Goal: Communication & Community: Share content

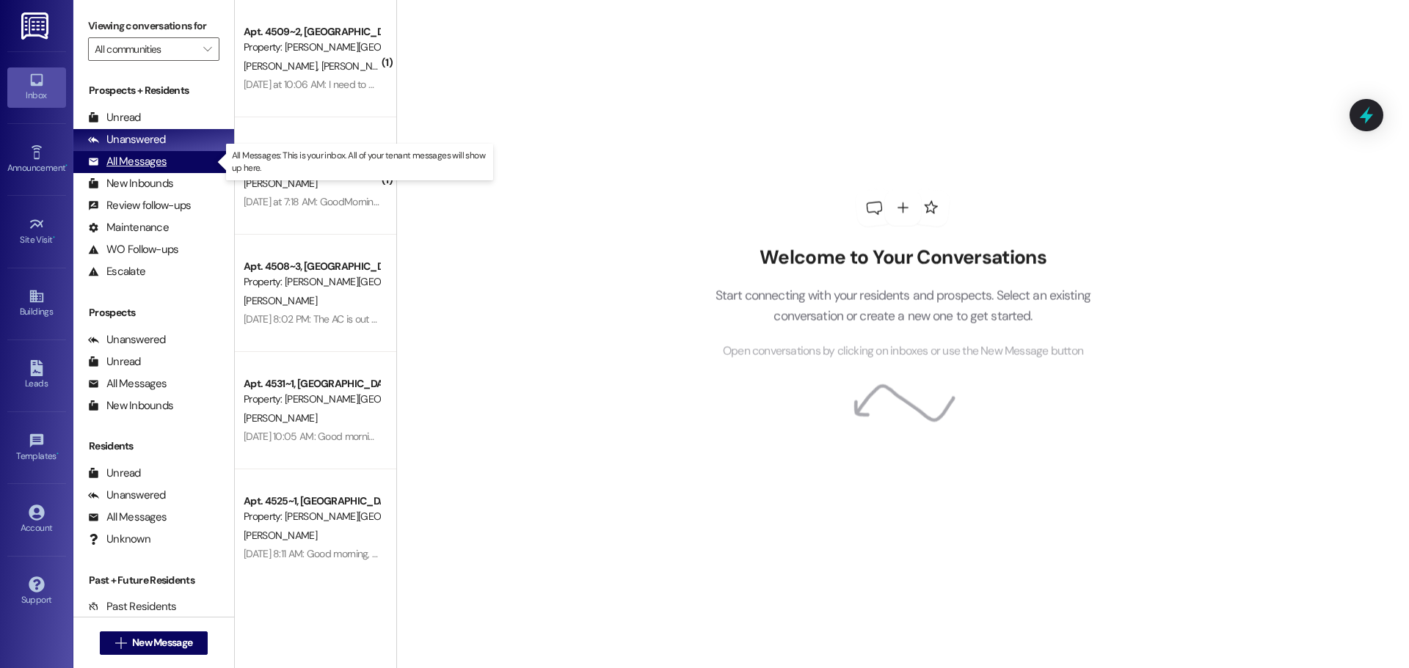
click at [133, 158] on div "All Messages" at bounding box center [127, 161] width 79 height 15
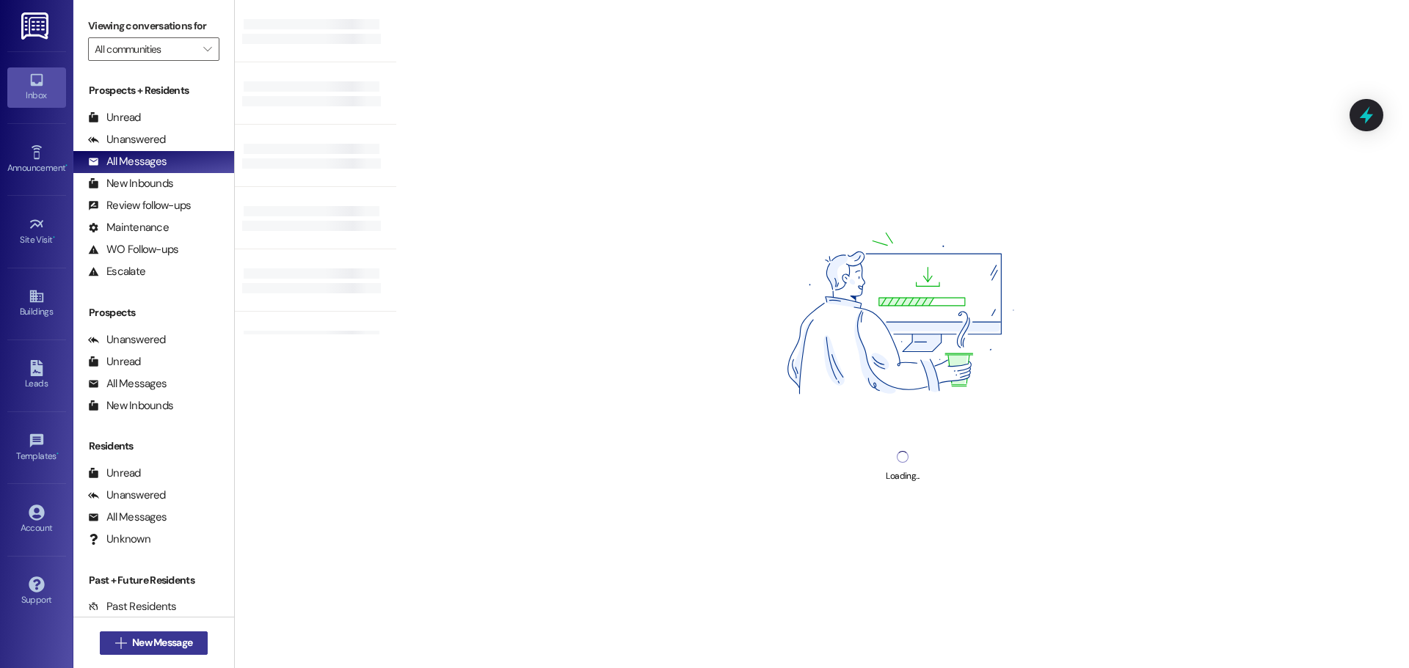
click at [145, 644] on span "New Message" at bounding box center [162, 642] width 60 height 15
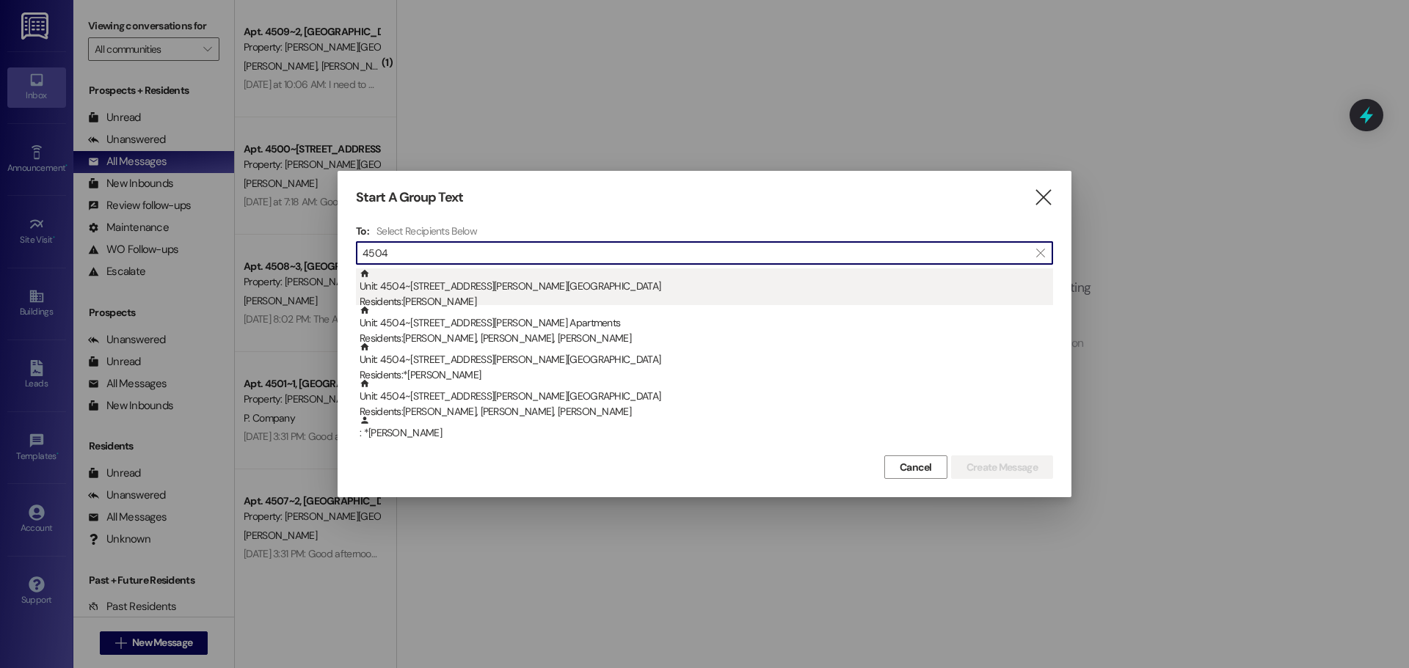
type input "4504"
click at [448, 296] on div "Residents: [PERSON_NAME]" at bounding box center [706, 301] width 693 height 15
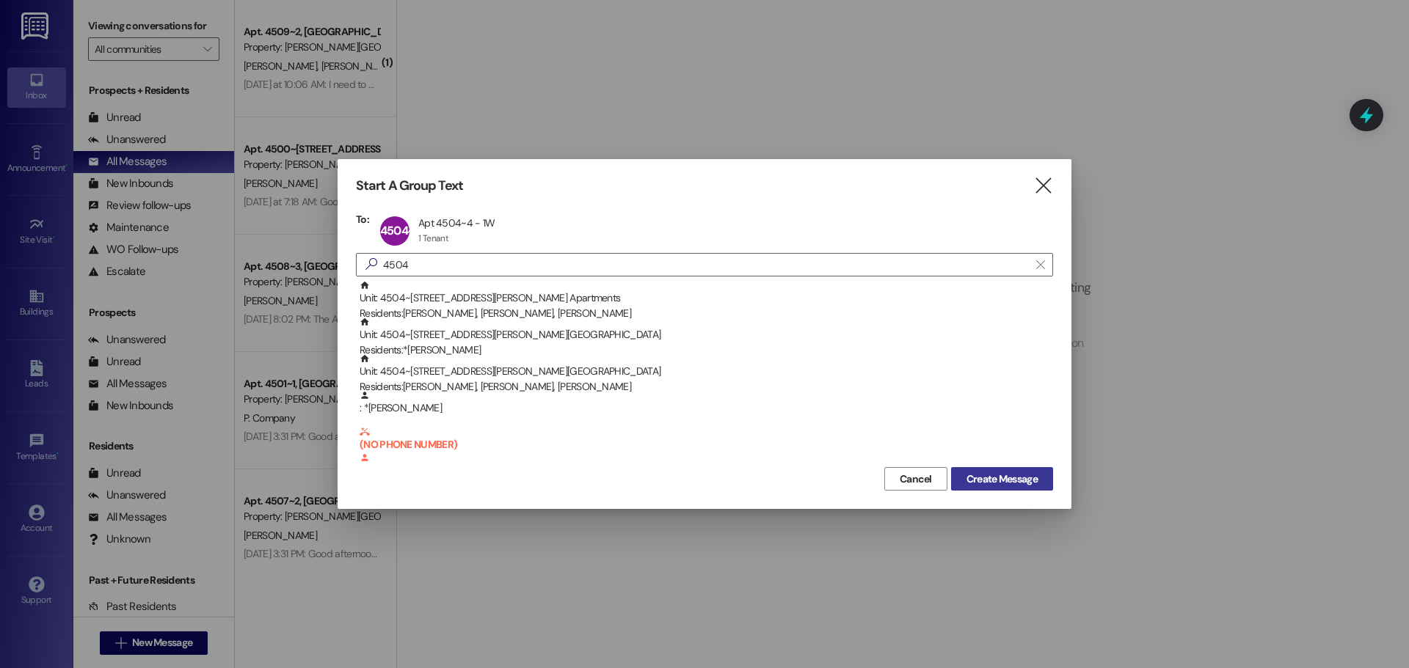
click at [968, 490] on button "Create Message" at bounding box center [1002, 478] width 102 height 23
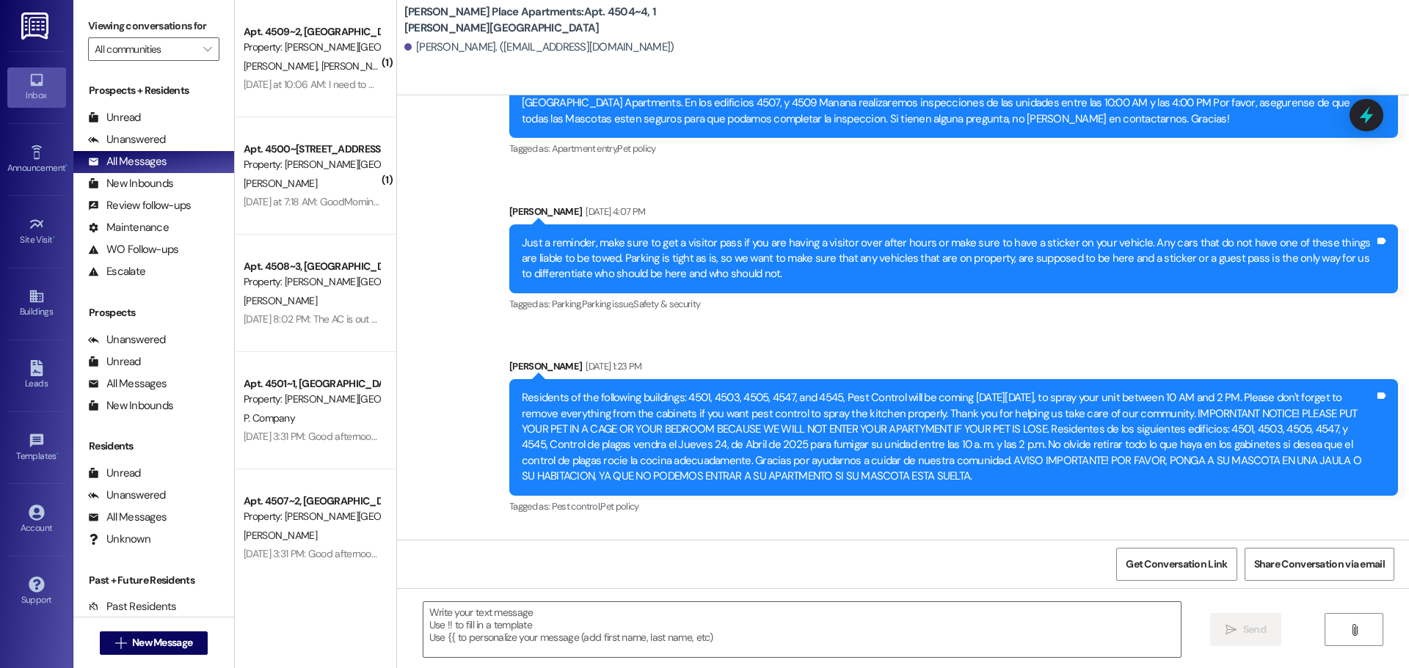
scroll to position [13134, 0]
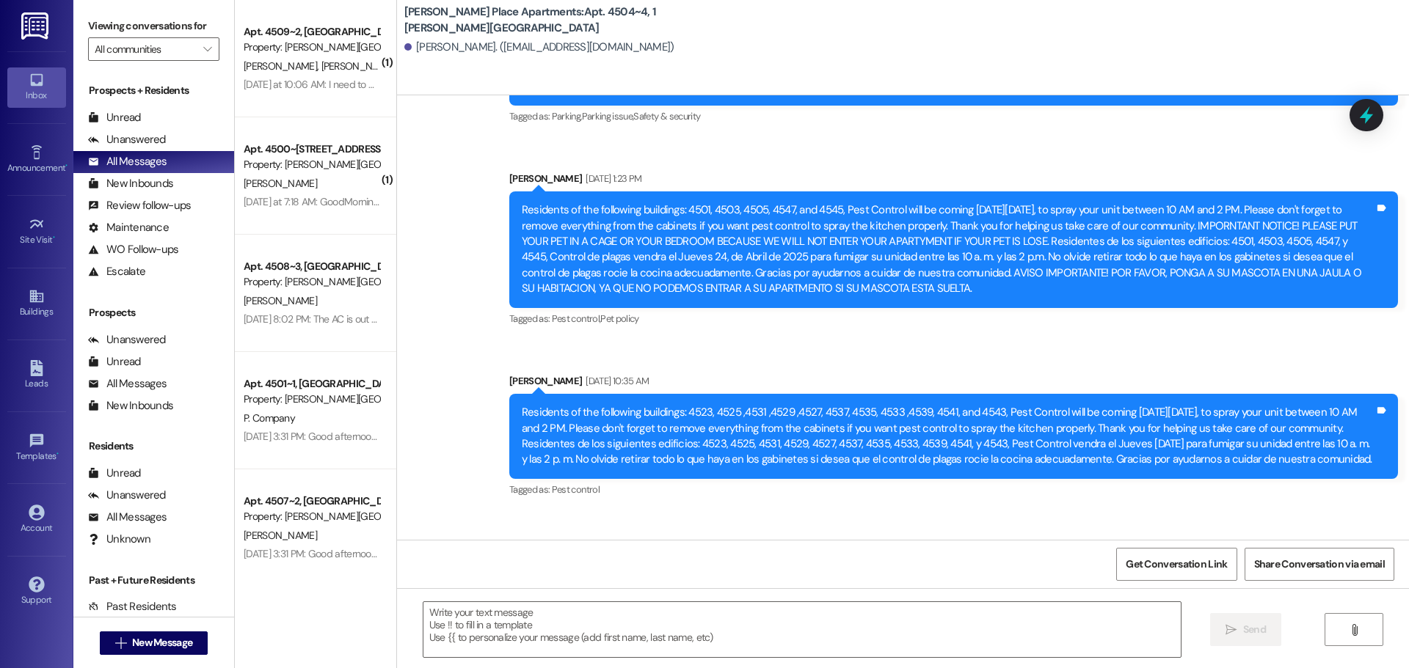
drag, startPoint x: 892, startPoint y: 256, endPoint x: 511, endPoint y: 173, distance: 390.5
click at [522, 203] on div "Residents of the following buildings: 4501, 4503, 4505, 4547, and 4545, Pest Co…" at bounding box center [948, 250] width 853 height 95
copy div "Residents of the following buildings: 4501, 4503, 4505, 4547, and 4545, Pest Co…"
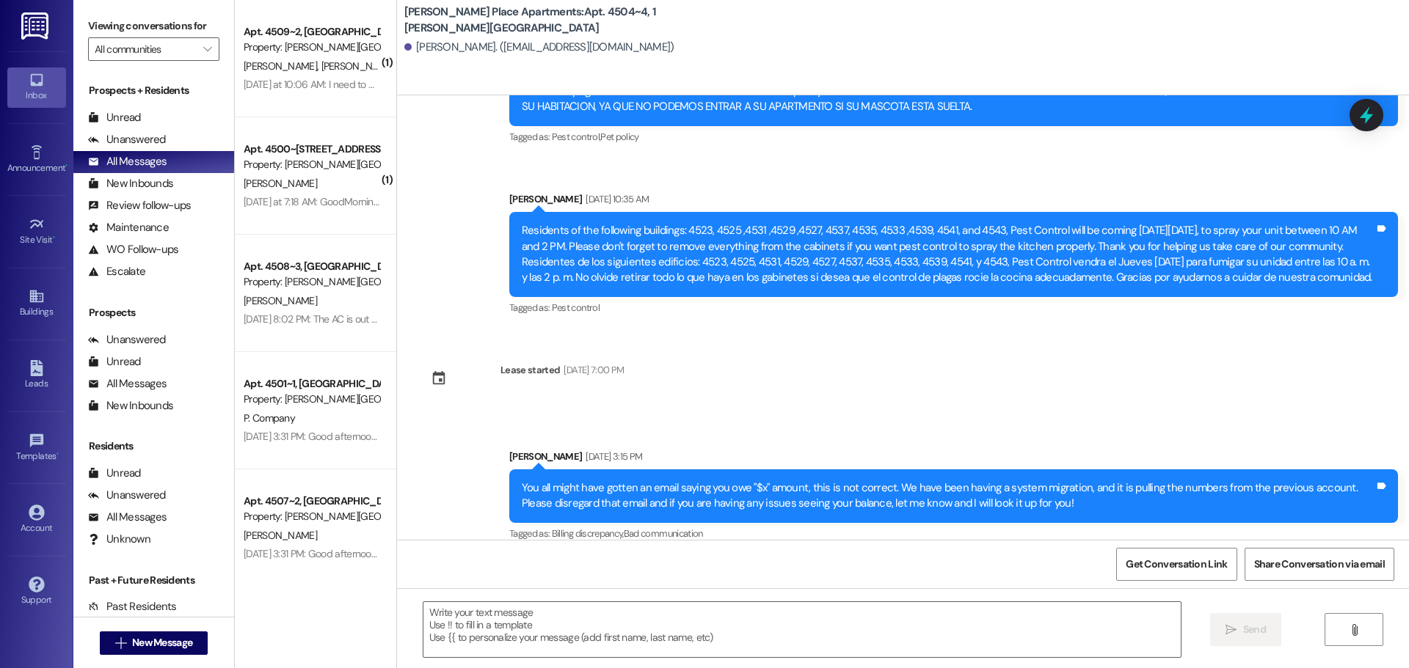
scroll to position [13354, 0]
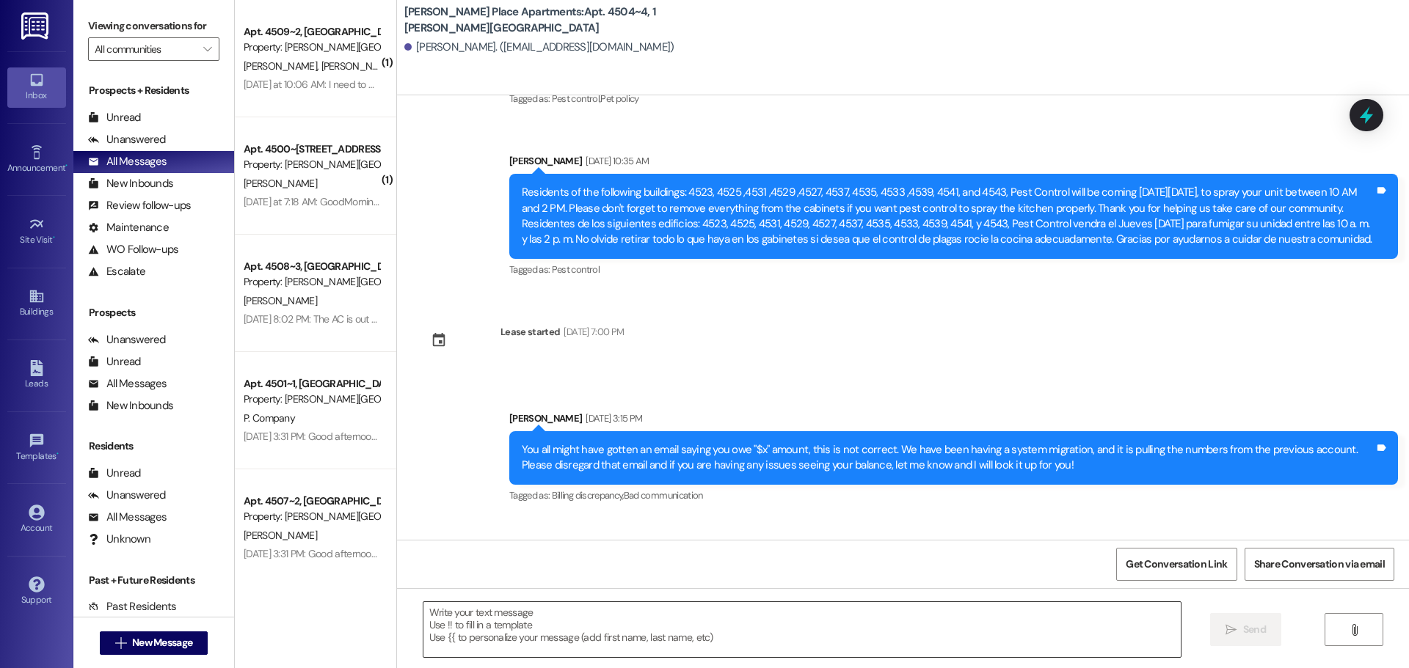
click at [423, 615] on textarea at bounding box center [801, 629] width 757 height 55
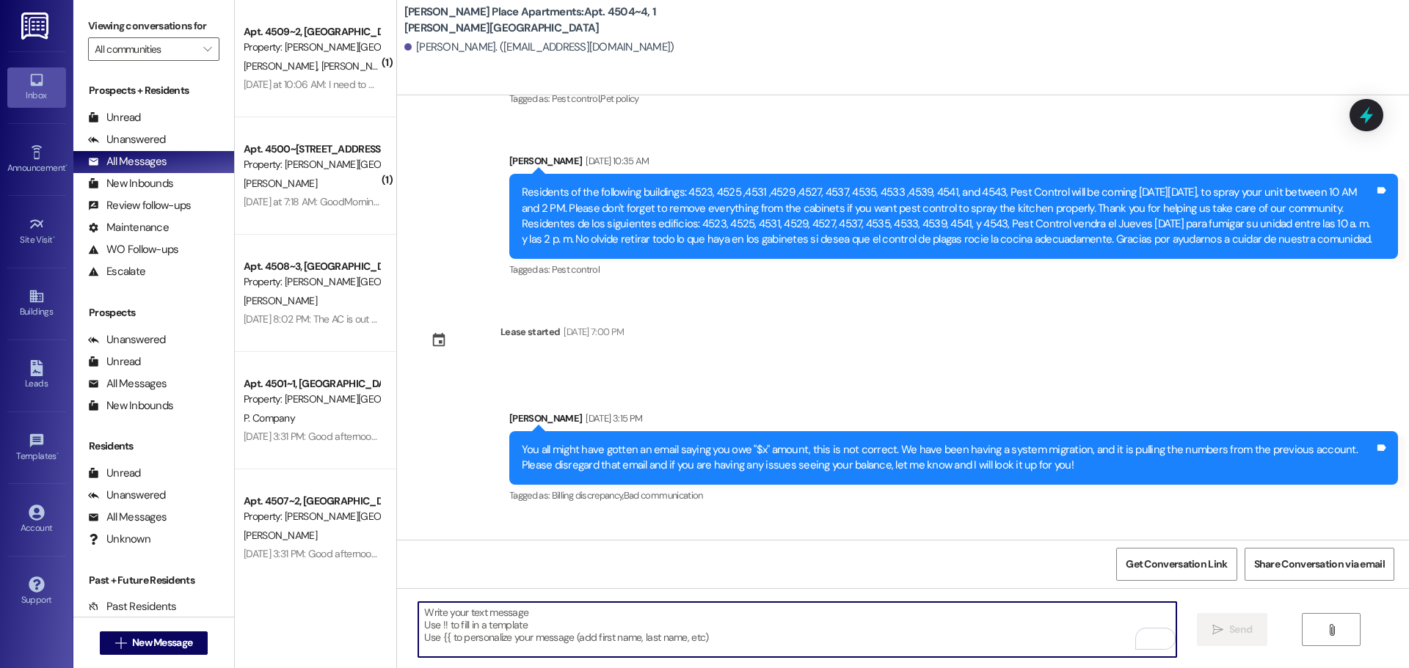
drag, startPoint x: 421, startPoint y: 615, endPoint x: 425, endPoint y: 158, distance: 456.4
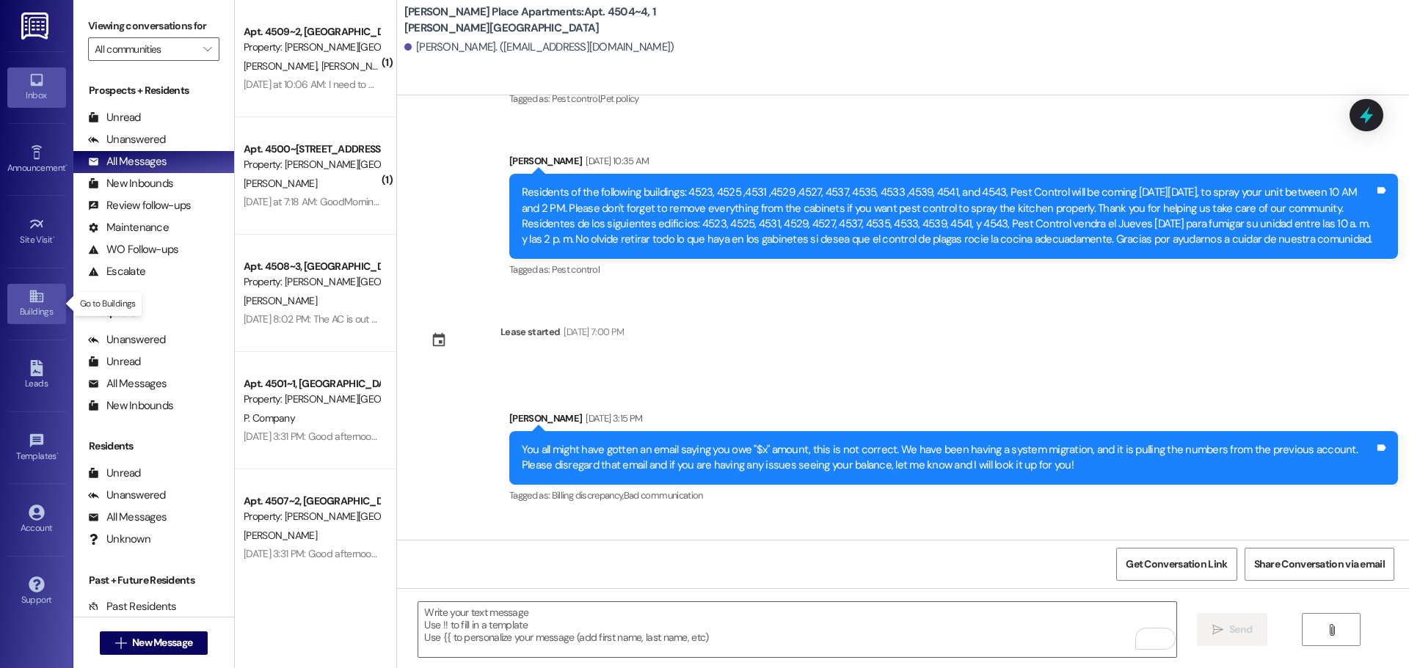
click at [32, 296] on icon at bounding box center [35, 297] width 13 height 12
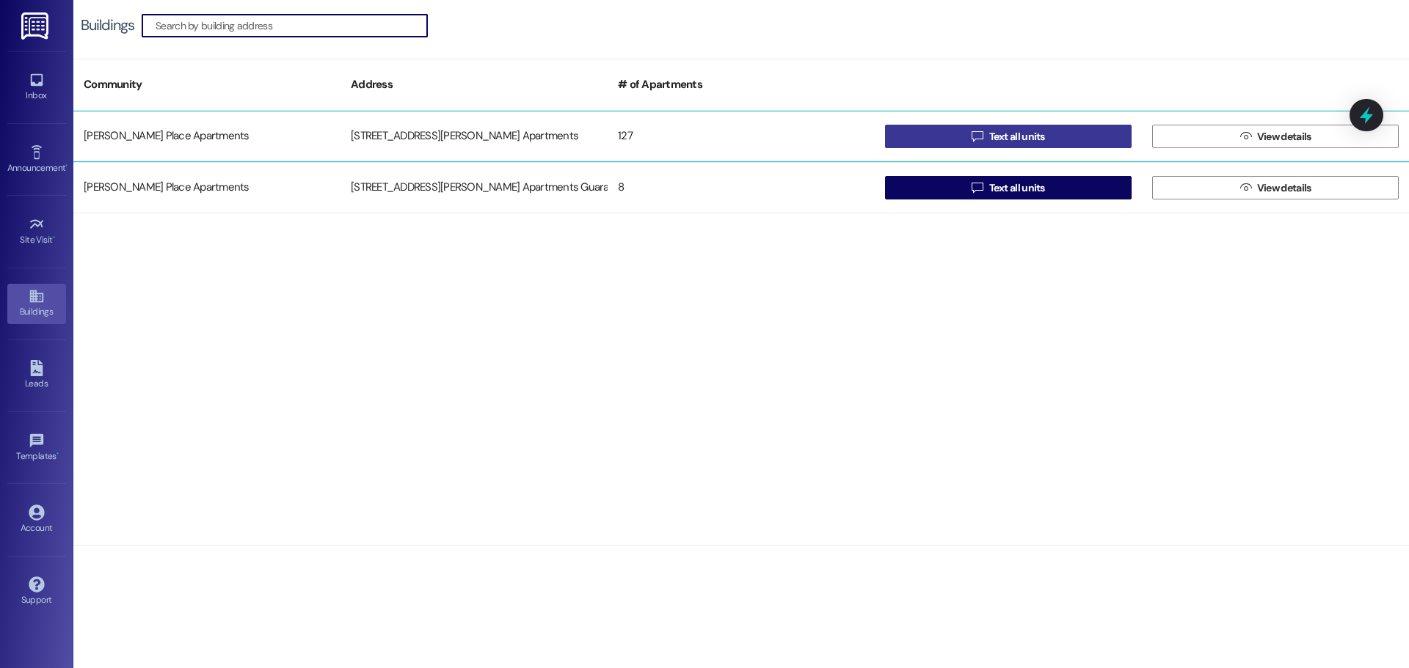
click at [983, 136] on icon "" at bounding box center [976, 137] width 11 height 12
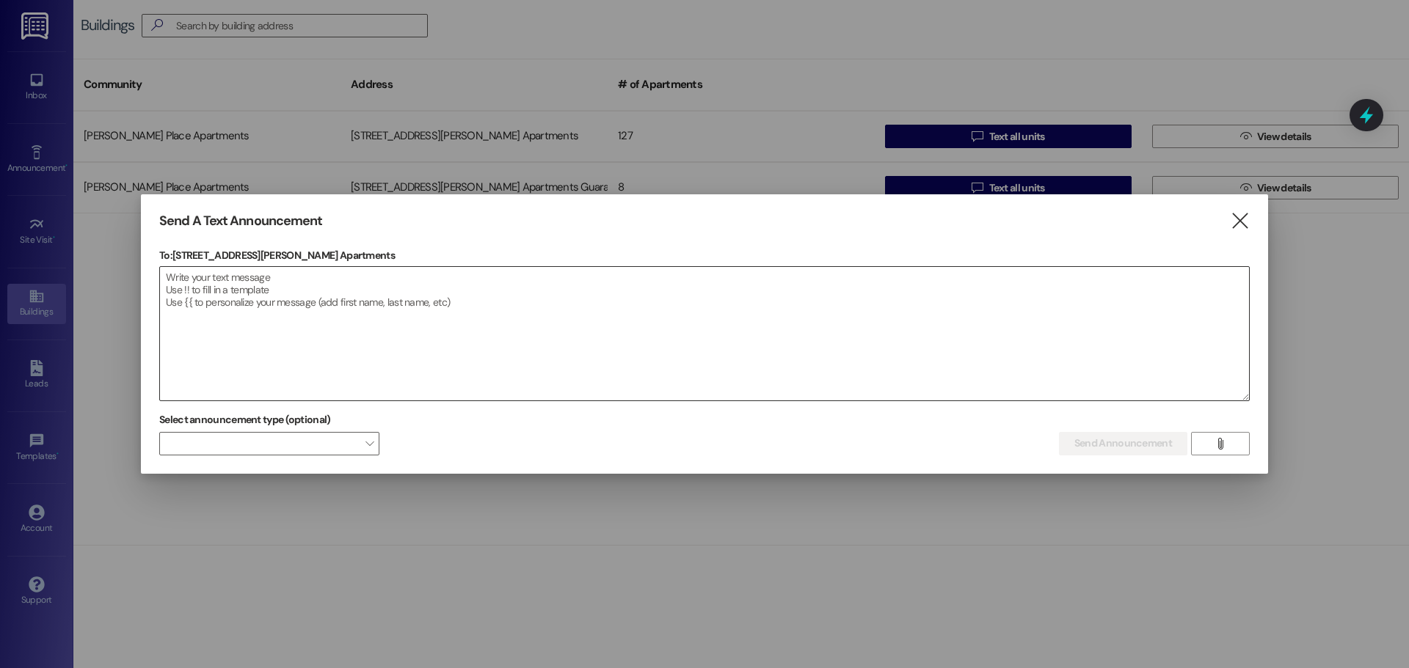
click at [181, 275] on textarea at bounding box center [704, 334] width 1089 height 134
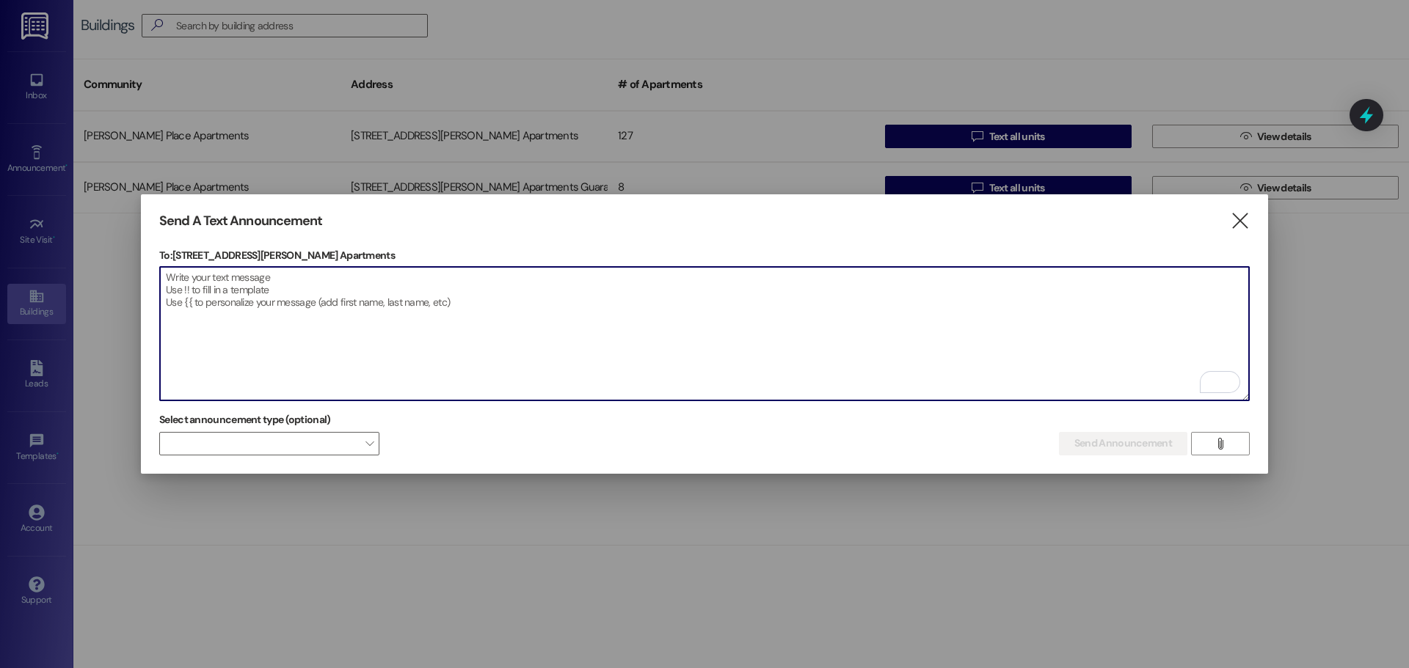
paste textarea "Residents of the following buildings: 4501, 4503, 4505, 4547, and 4545, Pest Co…"
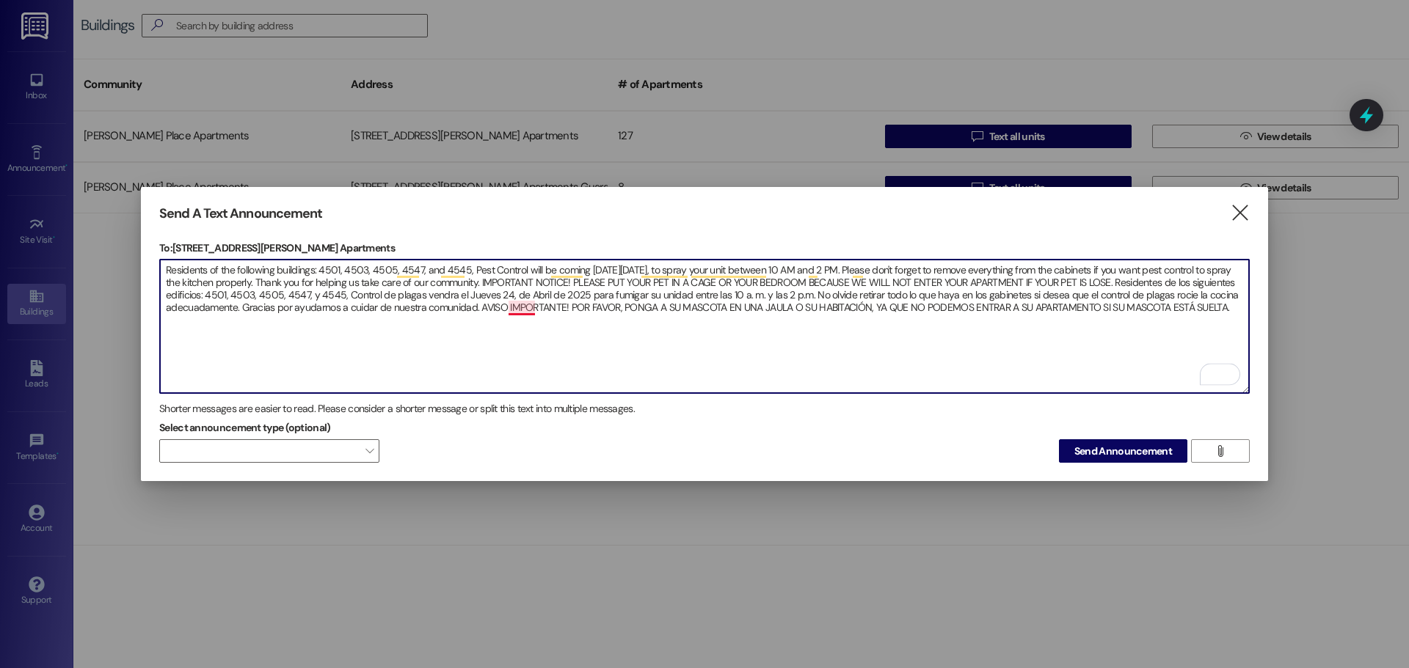
click at [517, 306] on textarea "Residents of the following buildings: 4501, 4503, 4505, 4547, and 4545, Pest Co…" at bounding box center [704, 327] width 1089 height 134
click at [525, 307] on textarea "Residents of the following buildings: 4501, 4503, 4505, 4547, and 4545, Pest Co…" at bounding box center [704, 327] width 1089 height 134
click at [601, 337] on textarea "Residents of the following buildings: 4501, 4503, 4505, 4547, and 4545, Pest Co…" at bounding box center [704, 327] width 1089 height 134
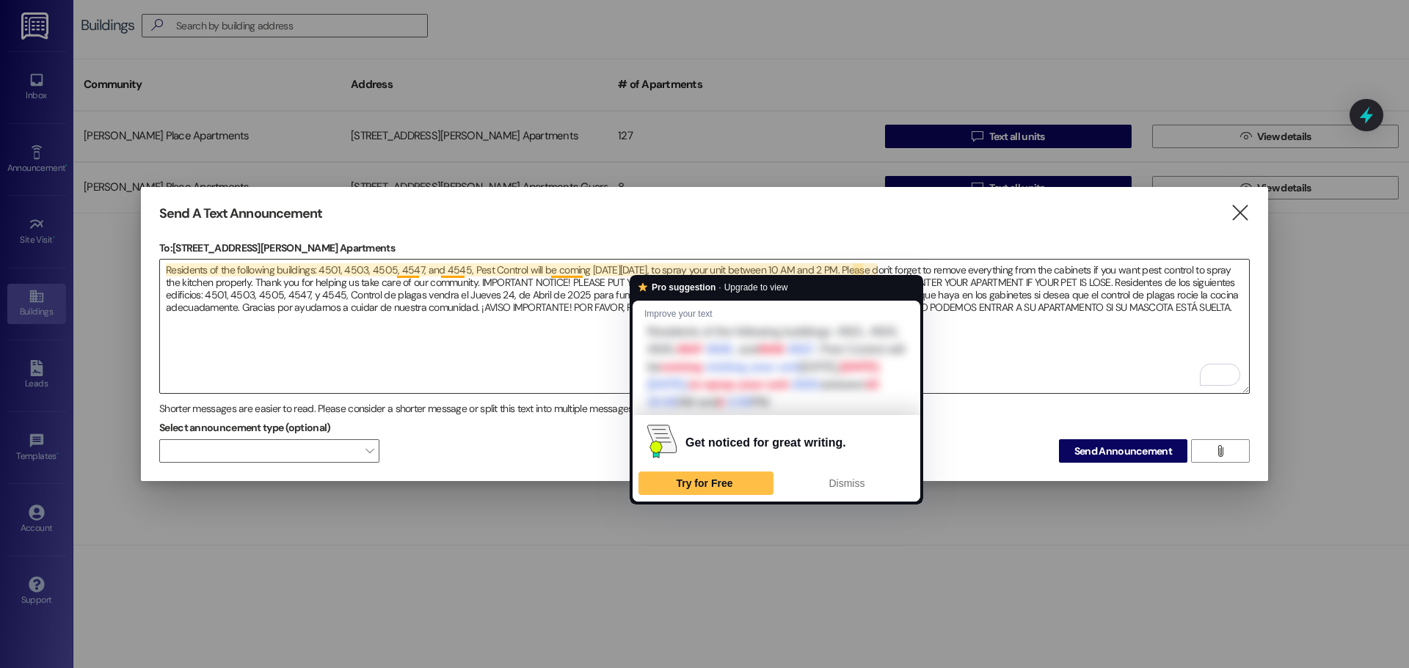
click at [688, 264] on textarea "Residents of the following buildings: 4501, 4503, 4505, 4547, and 4545, Pest Co…" at bounding box center [704, 327] width 1089 height 134
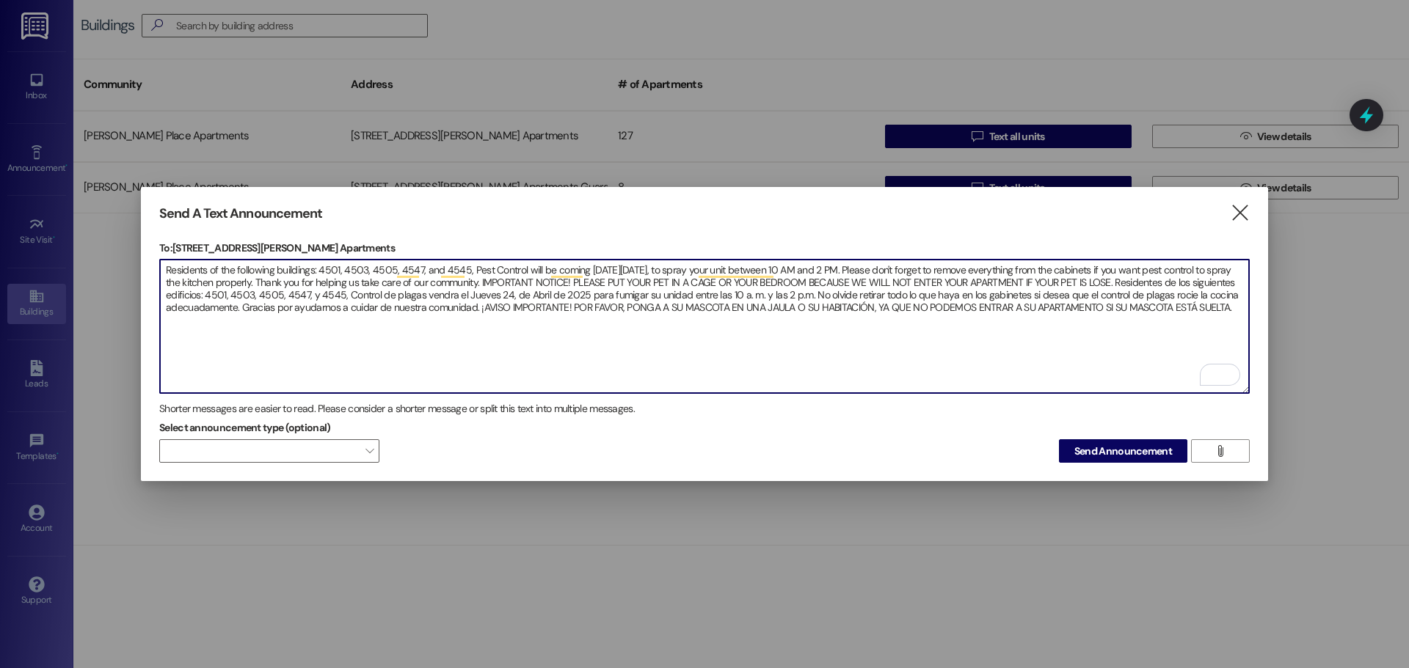
click at [623, 290] on textarea "Residents of the following buildings: 4501, 4503, 4505, 4547, and 4545, Pest Co…" at bounding box center [704, 327] width 1089 height 134
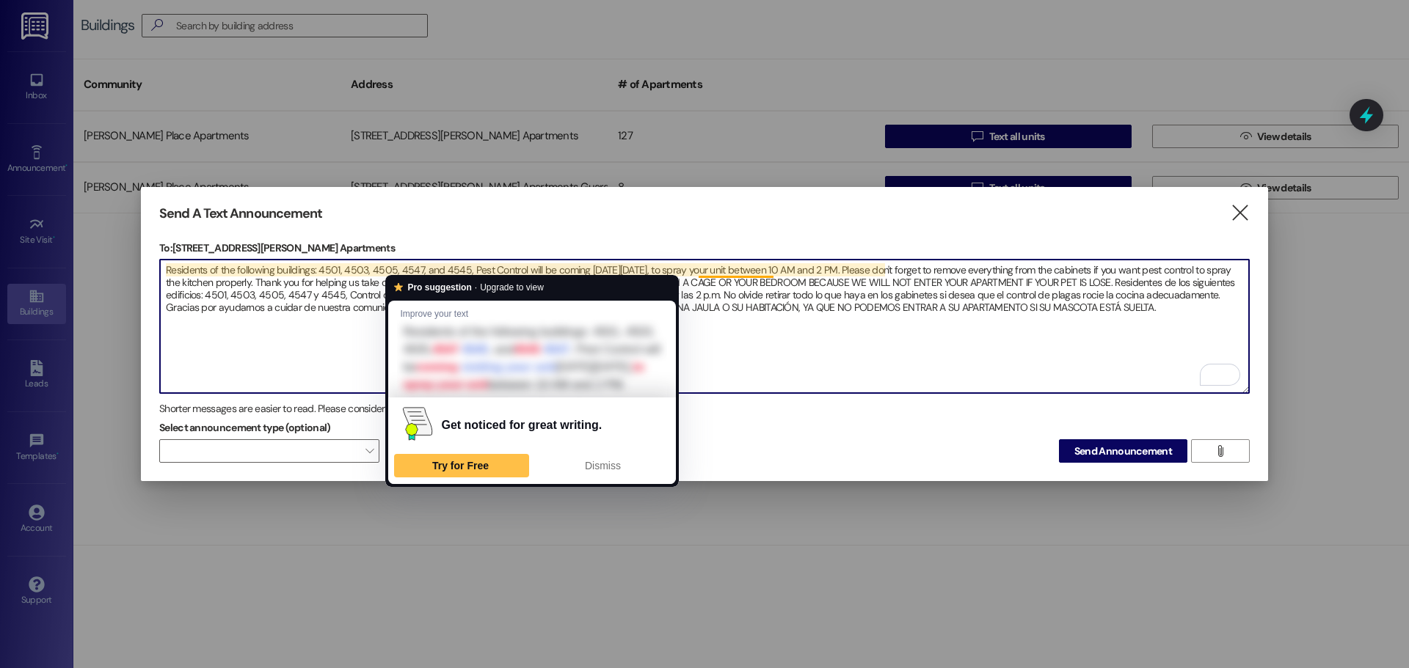
click at [419, 266] on textarea "Residents of the following buildings: 4501, 4503, 4505, 4547, and 4545, Pest Co…" at bounding box center [704, 327] width 1089 height 134
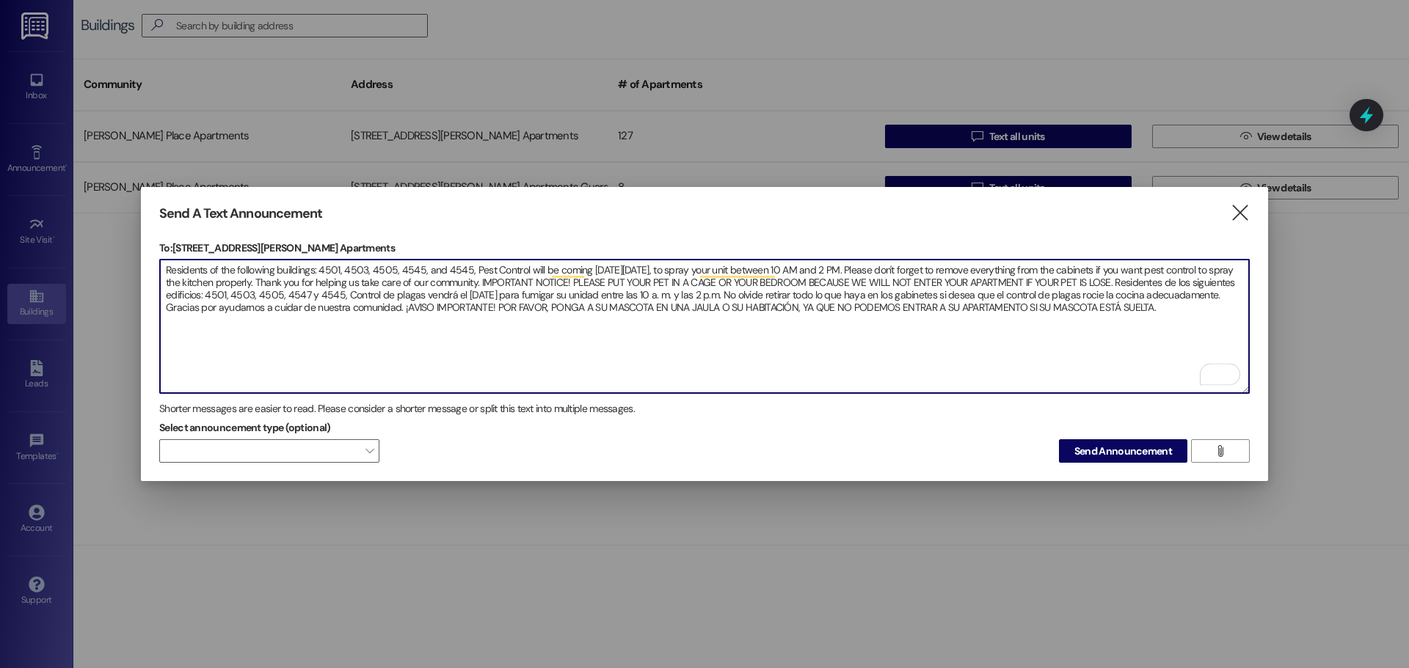
click at [464, 268] on textarea "Residents of the following buildings: 4501, 4503, 4505, 4545, and 4545, Pest Co…" at bounding box center [704, 327] width 1089 height 134
click at [351, 294] on textarea "Residents of the following buildings: 4501, 4503, 4505, 4545, and 4547, Pest Co…" at bounding box center [704, 327] width 1089 height 134
click at [385, 291] on textarea "Residents of the following buildings: 4501, 4503, 4505, 4545, and 4547, Pest Co…" at bounding box center [704, 327] width 1089 height 134
click at [705, 334] on textarea "Residents of the following buildings: 4501, 4503, 4505, 4545, and 4547, Pest Co…" at bounding box center [704, 327] width 1089 height 134
drag, startPoint x: 1229, startPoint y: 305, endPoint x: 162, endPoint y: 267, distance: 1067.5
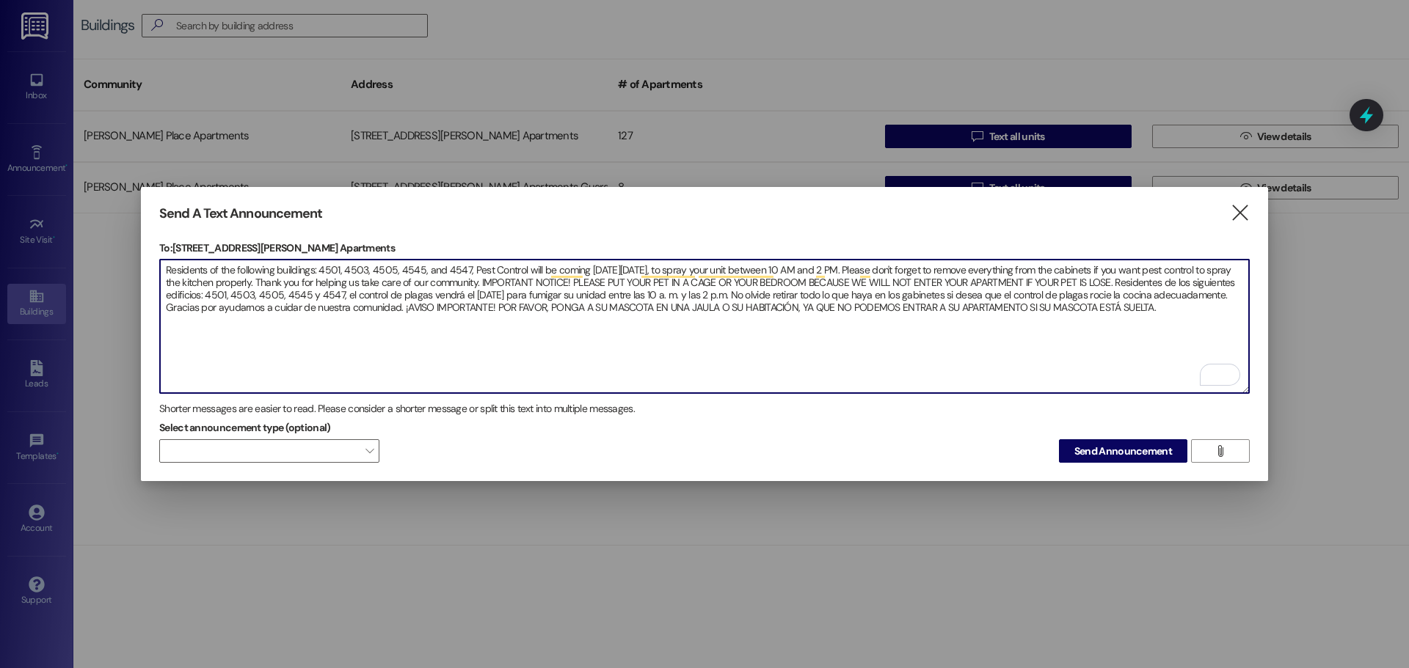
click at [162, 267] on textarea "Residents of the following buildings: 4501, 4503, 4505, 4545, and 4547, Pest Co…" at bounding box center [704, 327] width 1089 height 134
click at [857, 343] on textarea "Residents of the following buildings: 4501, 4503, 4505, 4545, and 4547, Pest Co…" at bounding box center [704, 327] width 1089 height 134
type textarea "Residents of the following buildings: 4501, 4503, 4505, 4545, and 4547, Pest Co…"
click at [1109, 448] on span "Send Announcement" at bounding box center [1123, 451] width 98 height 15
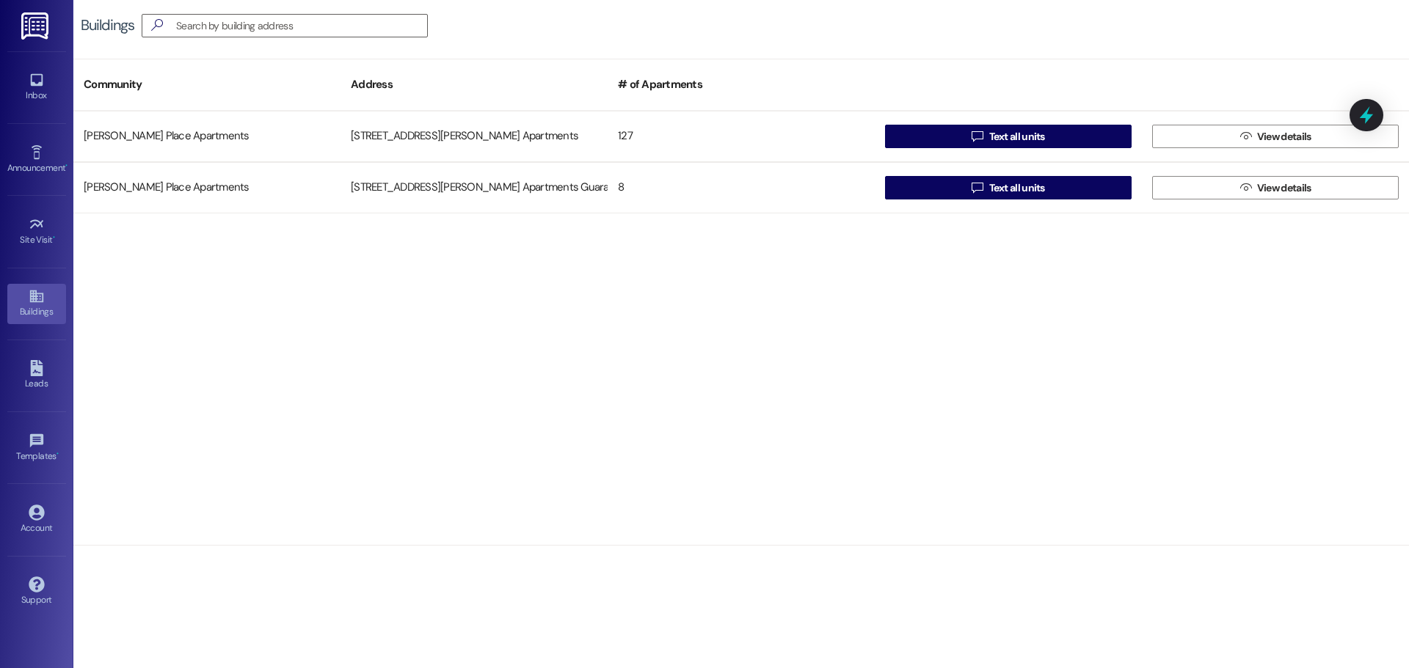
drag, startPoint x: 704, startPoint y: 398, endPoint x: 697, endPoint y: 395, distance: 7.6
click at [704, 398] on div "[PERSON_NAME][GEOGRAPHIC_DATA] Apartments [GEOGRAPHIC_DATA][PERSON_NAME] Apartm…" at bounding box center [740, 328] width 1335 height 434
